Goal: Transaction & Acquisition: Purchase product/service

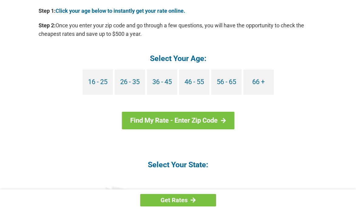
scroll to position [573, 0]
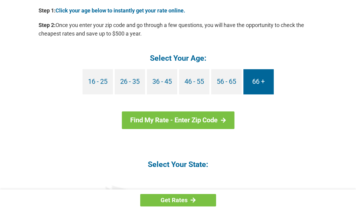
click at [258, 78] on link "66 +" at bounding box center [258, 81] width 30 height 25
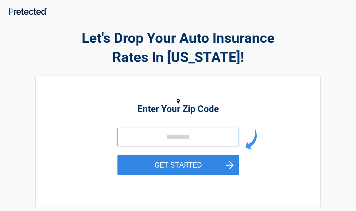
click at [142, 136] on input "tel" at bounding box center [177, 137] width 121 height 18
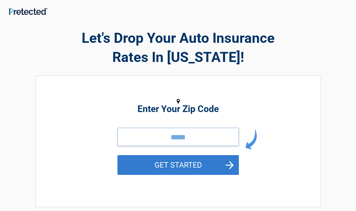
type input "*****"
click at [189, 163] on button "GET STARTED" at bounding box center [177, 165] width 121 height 20
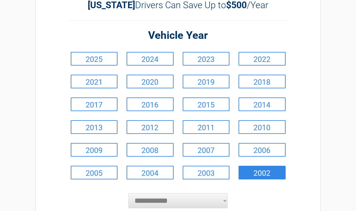
scroll to position [44, 0]
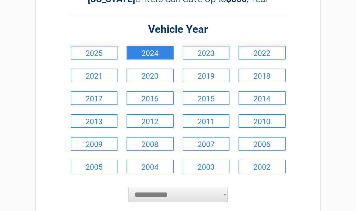
click at [165, 53] on link "2024" at bounding box center [149, 53] width 47 height 14
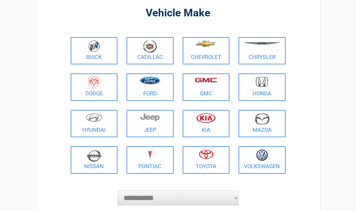
scroll to position [46, 0]
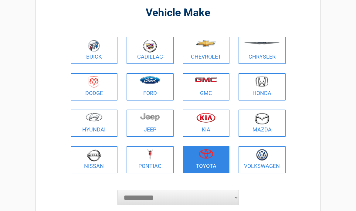
click at [207, 155] on img at bounding box center [206, 154] width 15 height 10
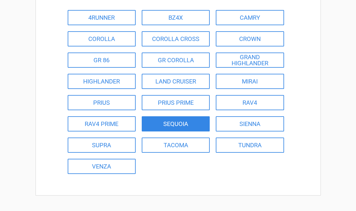
scroll to position [75, 0]
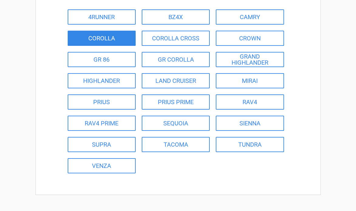
click at [117, 38] on link "COROLLA" at bounding box center [102, 38] width 68 height 15
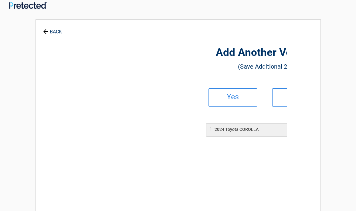
scroll to position [0, 0]
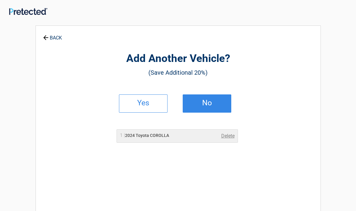
click at [206, 104] on h2 "No" at bounding box center [207, 103] width 36 height 4
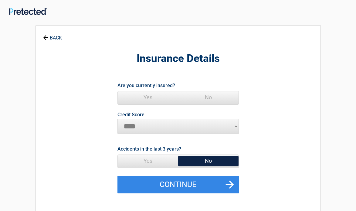
click at [146, 98] on span "Yes" at bounding box center [148, 97] width 60 height 12
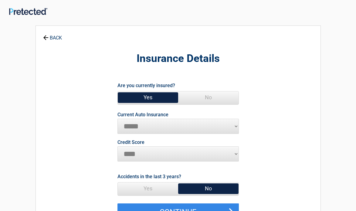
select select "**********"
select select "*********"
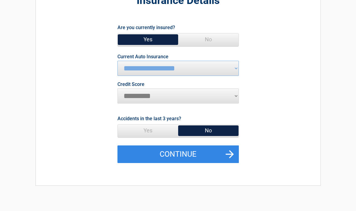
scroll to position [60, 0]
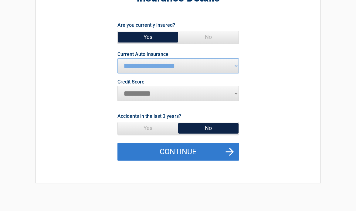
click at [228, 149] on button "Continue" at bounding box center [177, 152] width 121 height 18
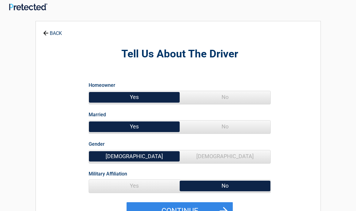
scroll to position [0, 0]
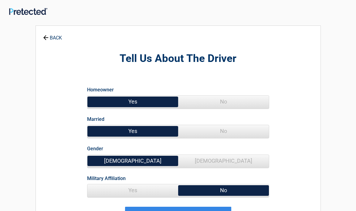
click at [207, 129] on span "No" at bounding box center [223, 131] width 91 height 12
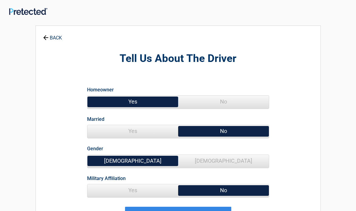
click at [212, 159] on span "Female" at bounding box center [223, 161] width 91 height 12
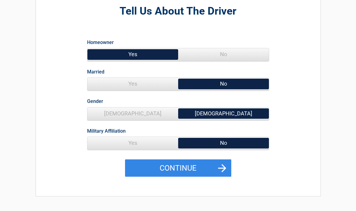
scroll to position [48, 0]
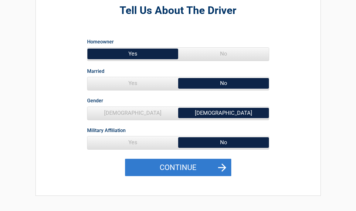
click at [216, 166] on button "Continue" at bounding box center [178, 168] width 106 height 18
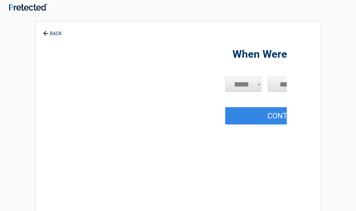
scroll to position [0, 0]
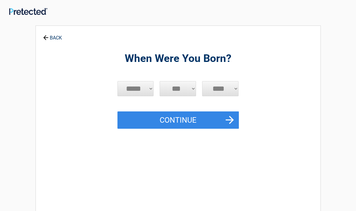
select select "*"
select select "**"
select select "****"
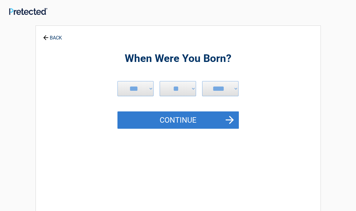
click at [226, 118] on button "Continue" at bounding box center [177, 120] width 121 height 18
